Goal: Task Accomplishment & Management: Manage account settings

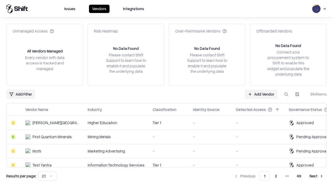
click at [261, 94] on link "Add Vendor" at bounding box center [261, 94] width 32 height 9
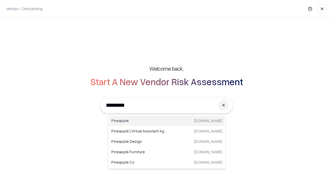
click at [167, 121] on div "Pineapple [DOMAIN_NAME]" at bounding box center [166, 121] width 115 height 10
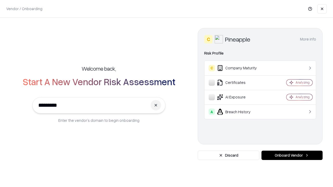
type input "*********"
click at [292, 155] on button "Onboard Vendor" at bounding box center [291, 155] width 61 height 9
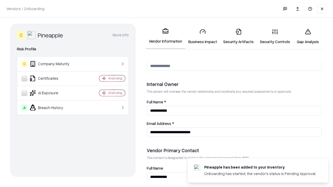
scroll to position [269, 0]
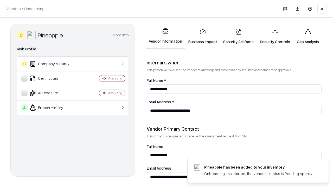
click at [238, 36] on link "Security Artifacts" at bounding box center [238, 36] width 37 height 24
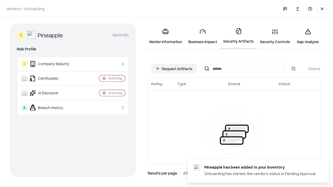
click at [174, 69] on button "Request Artifacts" at bounding box center [173, 68] width 45 height 9
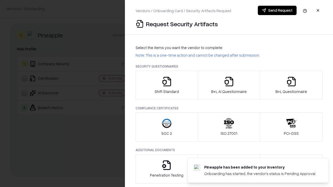
click at [291, 85] on icon "button" at bounding box center [291, 81] width 10 height 10
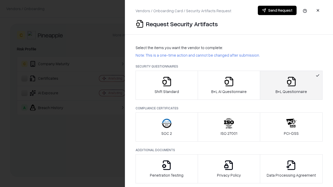
click at [228, 85] on icon "button" at bounding box center [228, 81] width 10 height 10
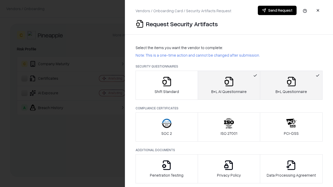
click at [277, 10] on button "Send Request" at bounding box center [277, 10] width 39 height 9
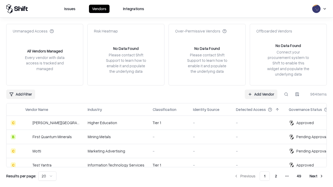
click at [286, 94] on button at bounding box center [285, 94] width 9 height 9
type input "*********"
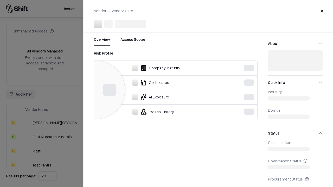
scroll to position [72, 0]
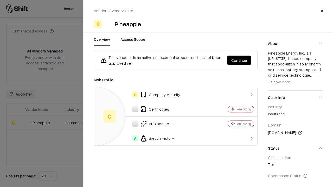
click at [239, 60] on button "Continue" at bounding box center [239, 60] width 24 height 9
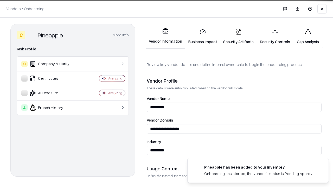
click at [238, 36] on link "Security Artifacts" at bounding box center [238, 36] width 37 height 24
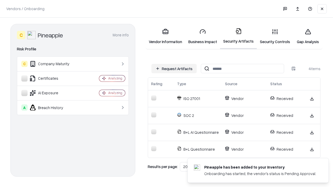
click at [307, 36] on link "Gap Analysis" at bounding box center [307, 36] width 29 height 24
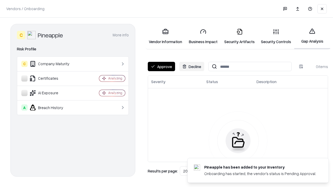
click at [161, 67] on button "Approve" at bounding box center [161, 66] width 27 height 9
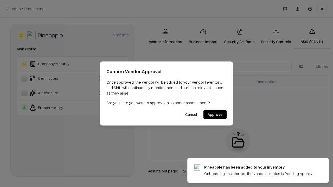
click at [215, 114] on button "Approve" at bounding box center [214, 114] width 23 height 9
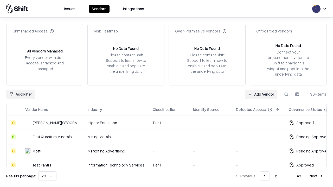
type input "*********"
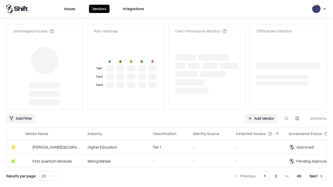
click at [261, 114] on link "Add Vendor" at bounding box center [261, 118] width 32 height 9
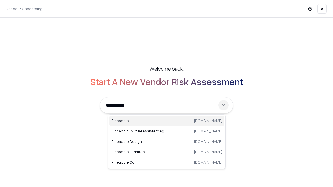
click at [167, 121] on div "Pineapple [DOMAIN_NAME]" at bounding box center [166, 121] width 115 height 10
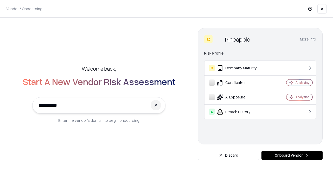
type input "*********"
click at [292, 155] on button "Onboard Vendor" at bounding box center [291, 155] width 61 height 9
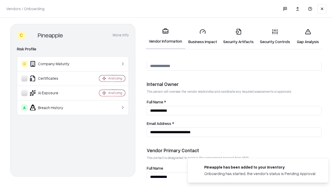
scroll to position [269, 0]
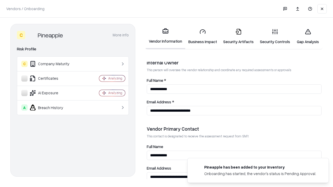
click at [307, 36] on link "Gap Analysis" at bounding box center [307, 36] width 29 height 24
